Goal: Information Seeking & Learning: Learn about a topic

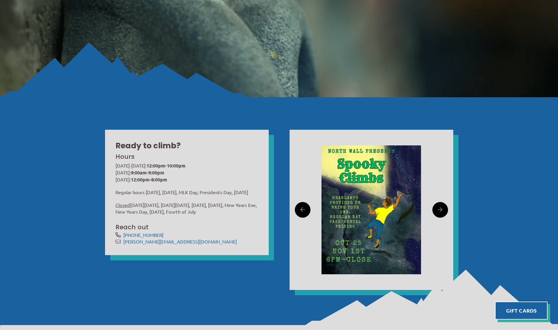
scroll to position [174, 0]
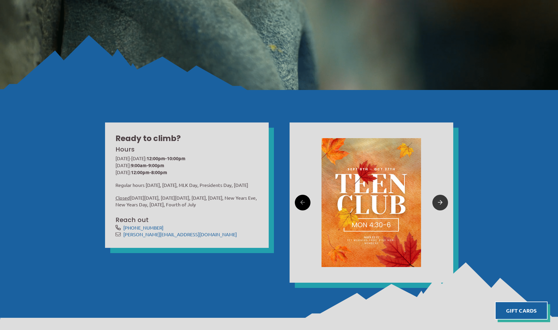
click at [433, 202] on link at bounding box center [440, 203] width 16 height 16
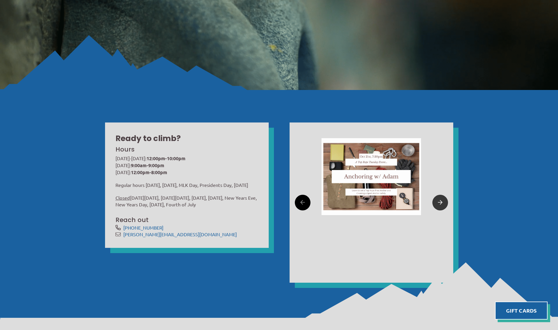
click at [434, 202] on link at bounding box center [440, 203] width 16 height 16
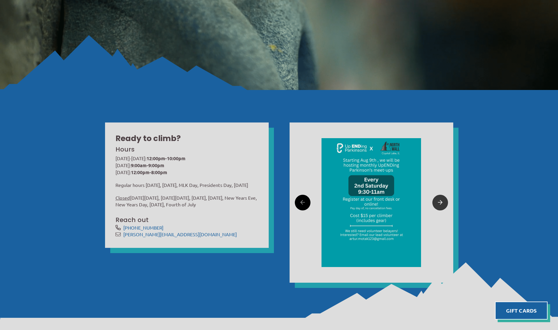
click at [434, 202] on link at bounding box center [440, 203] width 16 height 16
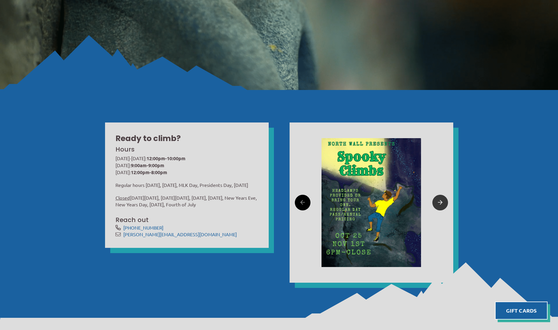
click at [434, 202] on link at bounding box center [440, 203] width 16 height 16
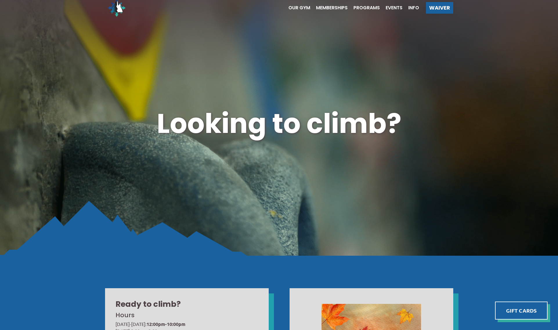
scroll to position [0, 0]
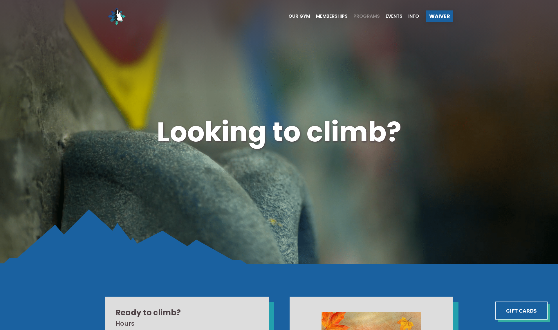
click at [368, 15] on span "Programs" at bounding box center [366, 16] width 26 height 5
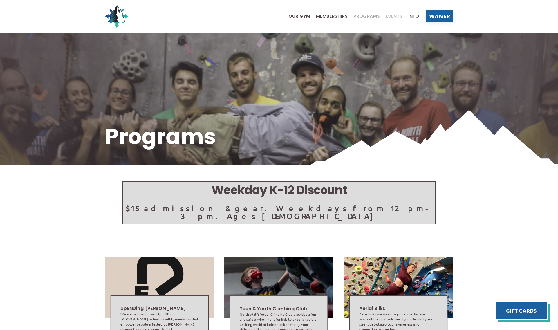
click at [390, 17] on span "Events" at bounding box center [394, 16] width 17 height 5
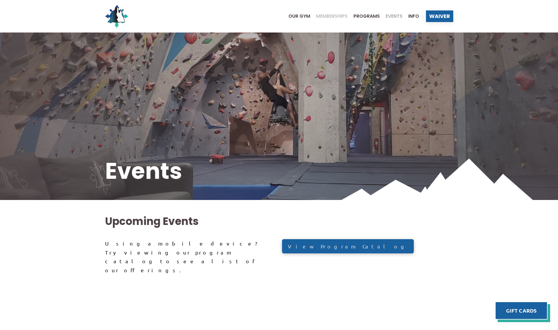
click at [320, 17] on span "Memberships" at bounding box center [332, 16] width 32 height 5
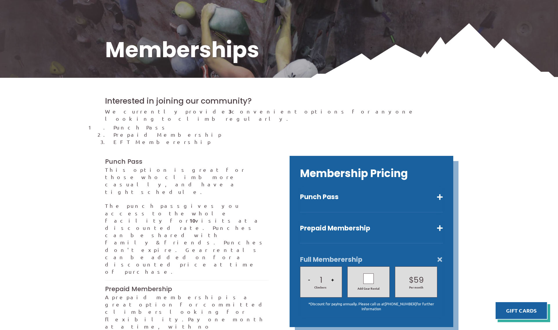
scroll to position [87, 0]
click at [434, 192] on button "Punch Pass" at bounding box center [371, 196] width 143 height 8
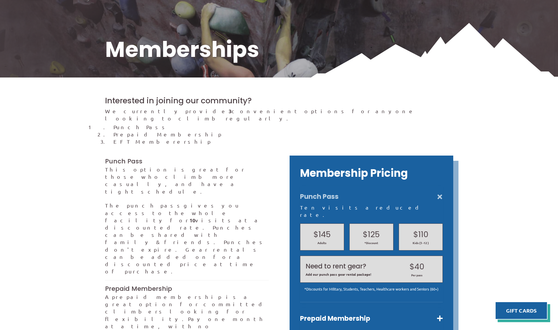
click at [434, 192] on button "Punch Pass" at bounding box center [371, 196] width 143 height 8
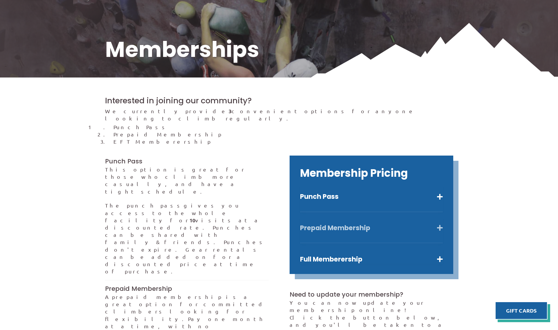
click at [361, 224] on button "Prepaid Membership" at bounding box center [371, 228] width 143 height 8
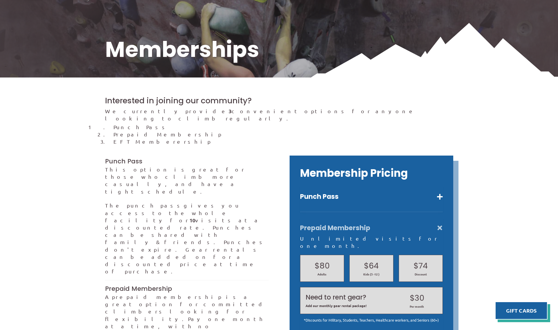
click at [361, 224] on button "Prepaid Membership" at bounding box center [371, 228] width 143 height 8
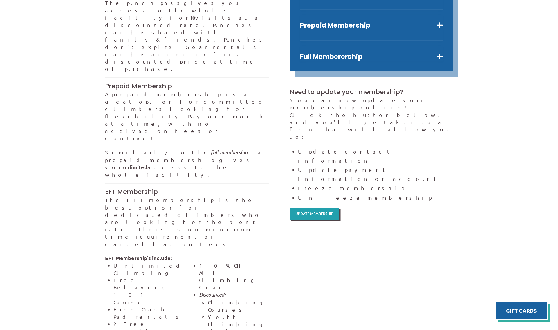
scroll to position [290, 0]
